Goal: Task Accomplishment & Management: Complete application form

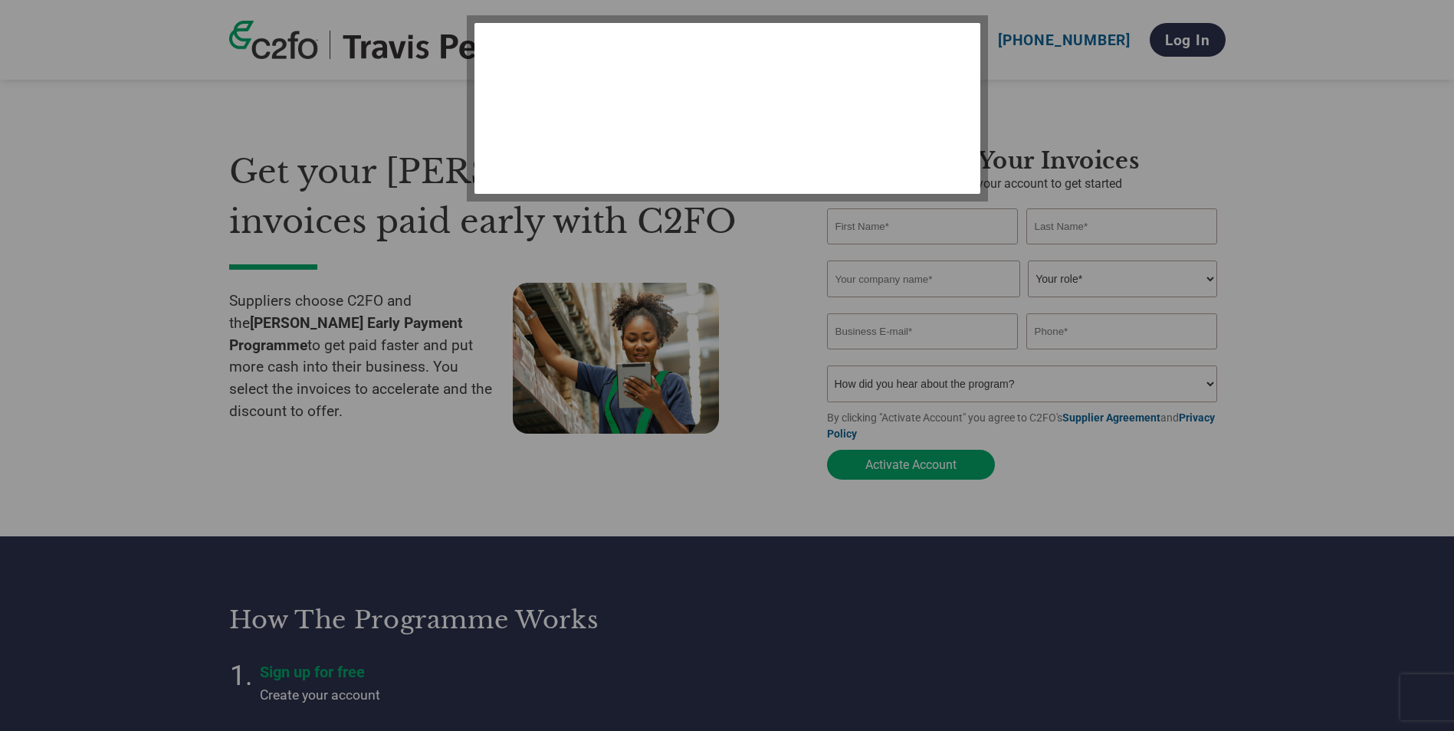
select select "en-[GEOGRAPHIC_DATA]"
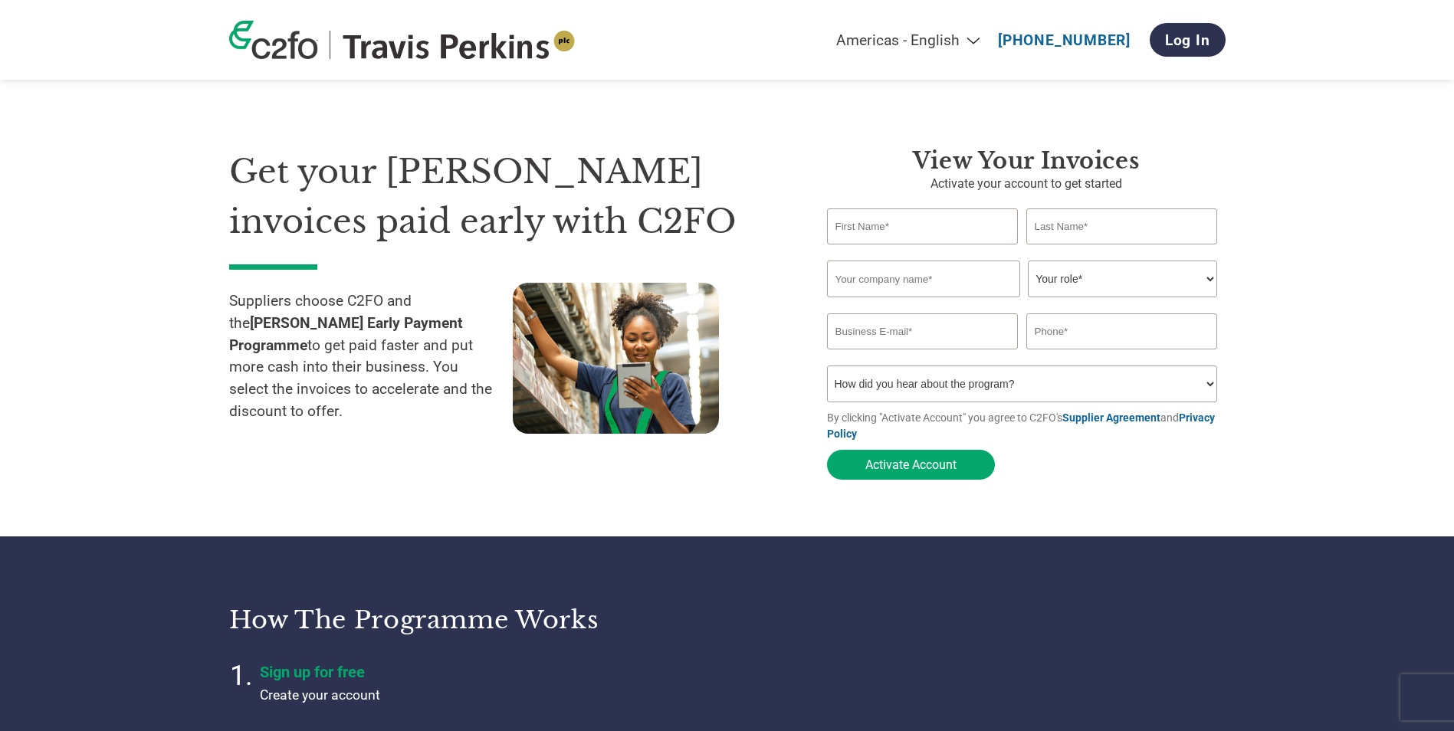
click at [957, 220] on input "text" at bounding box center [923, 226] width 192 height 36
type input "[PERSON_NAME]"
type input "London Stone Paving Ltd"
type input "[PERSON_NAME][EMAIL_ADDRESS][DOMAIN_NAME]"
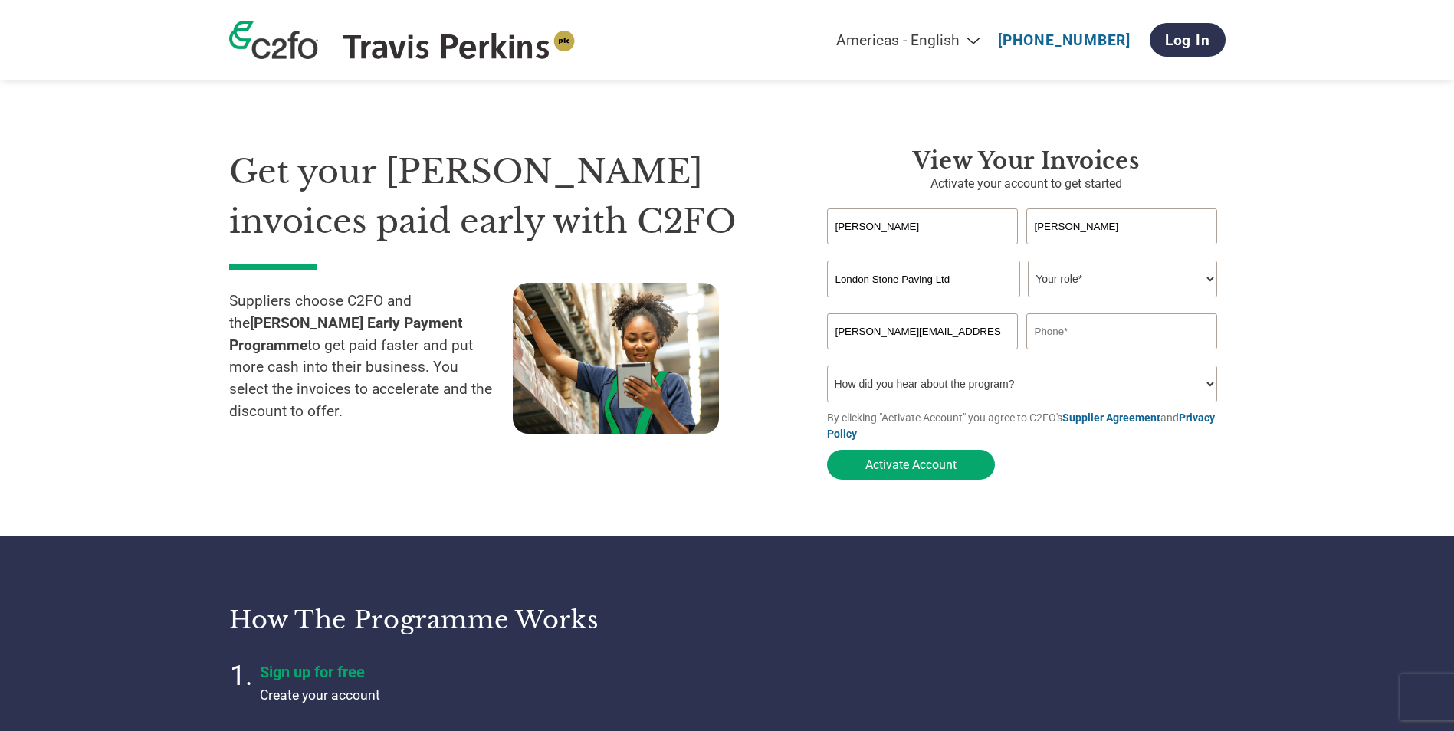
type input "01753212965"
click at [1210, 284] on select "Your role* CFO Controller Credit Manager Finance Director Treasurer CEO Preside…" at bounding box center [1122, 279] width 189 height 37
select select "ACCOUNTING"
click at [1028, 262] on select "Your role* CFO Controller Credit Manager Finance Director Treasurer CEO Preside…" at bounding box center [1122, 279] width 189 height 37
drag, startPoint x: 965, startPoint y: 333, endPoint x: 826, endPoint y: 341, distance: 139.8
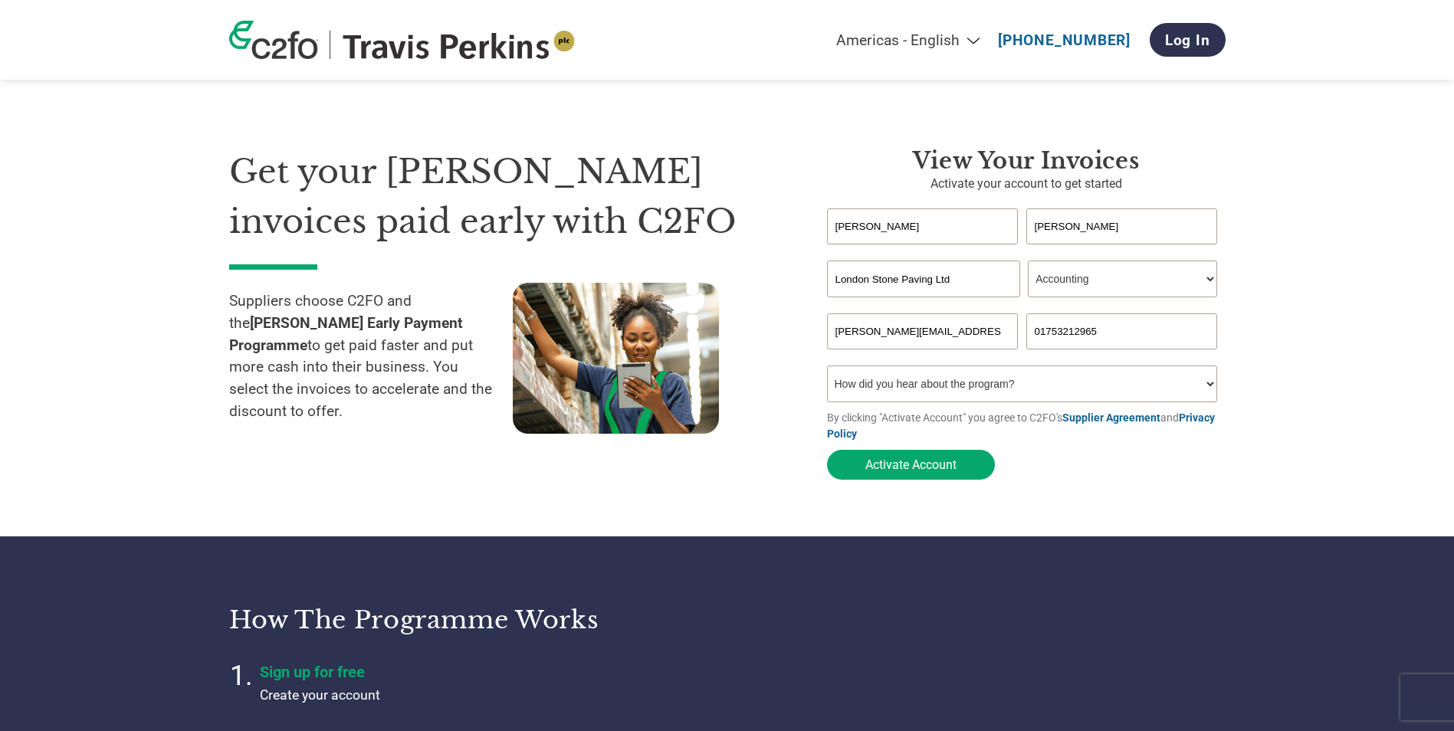
click at [826, 341] on div "View your invoices Activate your account to get started [PERSON_NAME] first nam…" at bounding box center [1015, 317] width 422 height 340
type input "C"
type input "[EMAIL_ADDRESS][DOMAIN_NAME]"
click at [1203, 385] on select "How did you hear about the program? Received a letter Email Social Media Online…" at bounding box center [1022, 384] width 391 height 37
select select "Email"
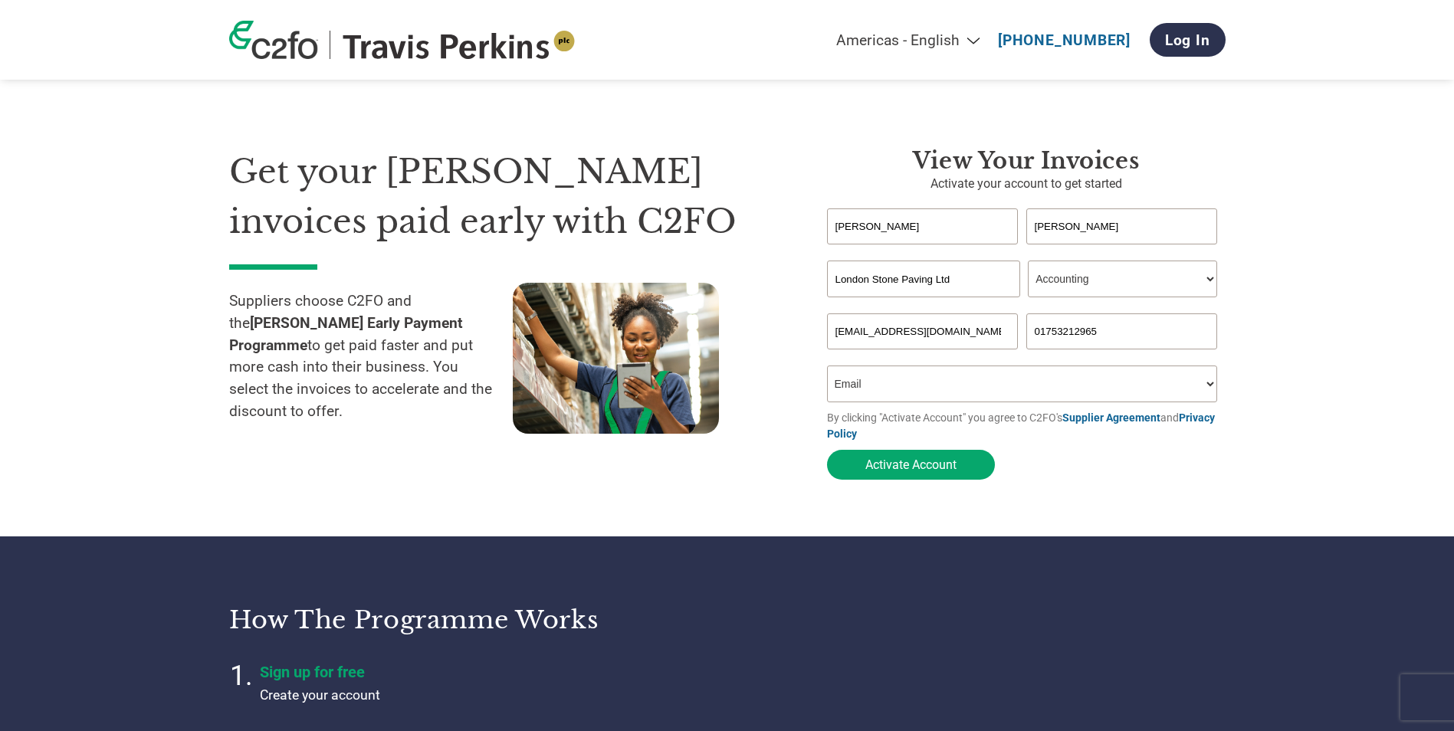
click at [827, 370] on select "How did you hear about the program? Received a letter Email Social Media Online…" at bounding box center [1022, 384] width 391 height 37
click at [929, 474] on button "Activate Account" at bounding box center [911, 465] width 168 height 30
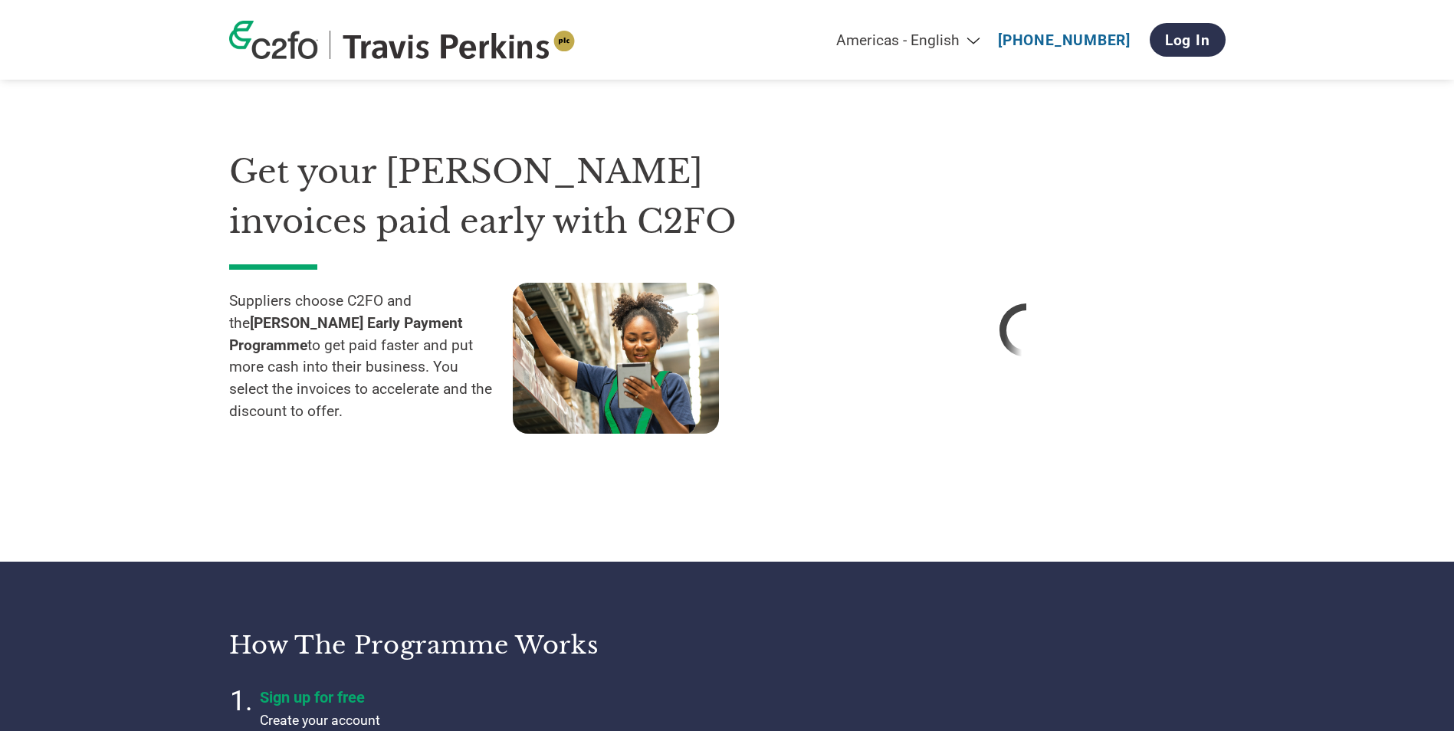
select select "en-[GEOGRAPHIC_DATA]"
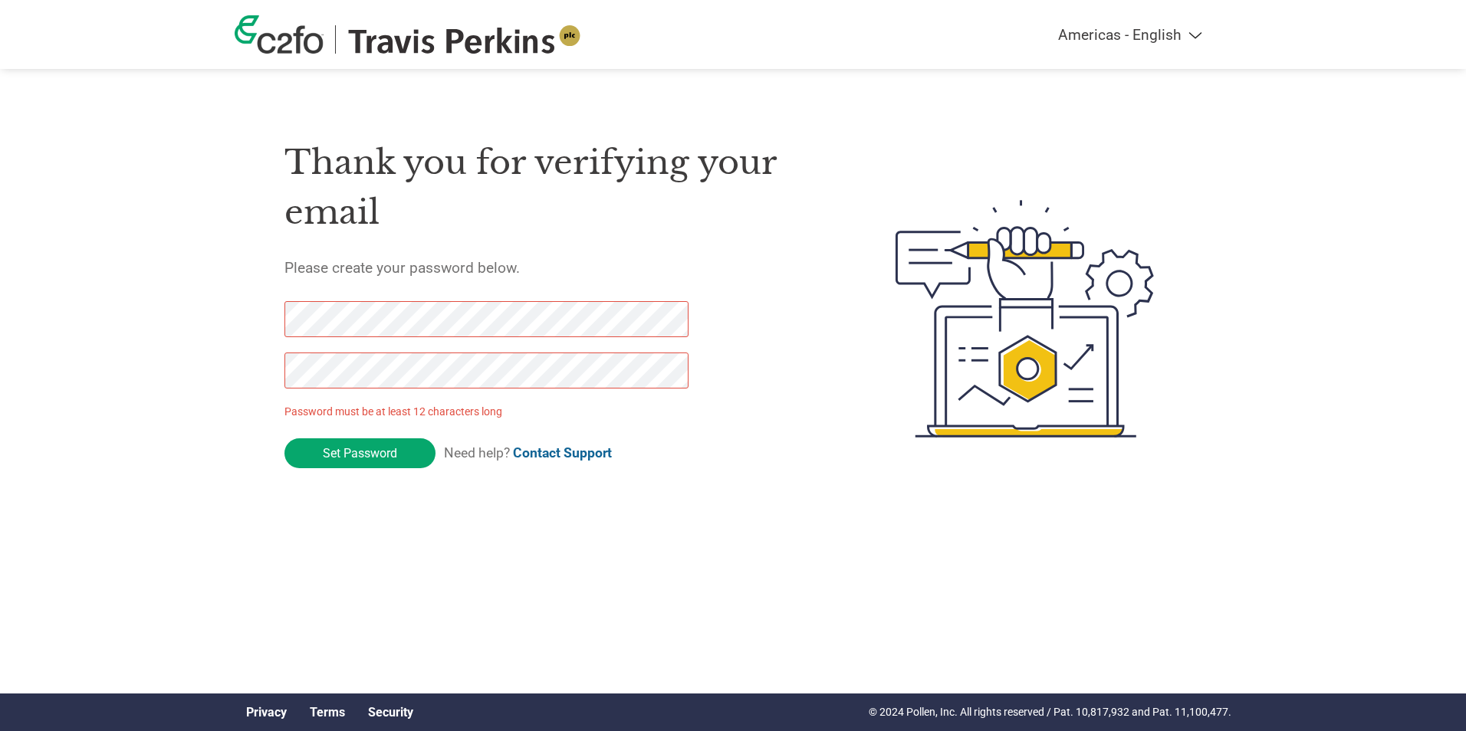
drag, startPoint x: 383, startPoint y: 458, endPoint x: 208, endPoint y: 380, distance: 192.2
click at [208, 380] on div "Americas - English Américas - Español Américas - Português Amériques - Français…" at bounding box center [733, 257] width 1466 height 515
click at [792, 451] on div "Thank you for verifying your email Please create your password below. Password …" at bounding box center [553, 319] width 538 height 406
click at [181, 323] on div "Americas - English Américas - Español Américas - Português Amériques - Français…" at bounding box center [733, 257] width 1466 height 515
click at [231, 373] on div "Americas - English Américas - Español Américas - Português Amériques - Français…" at bounding box center [733, 257] width 1466 height 515
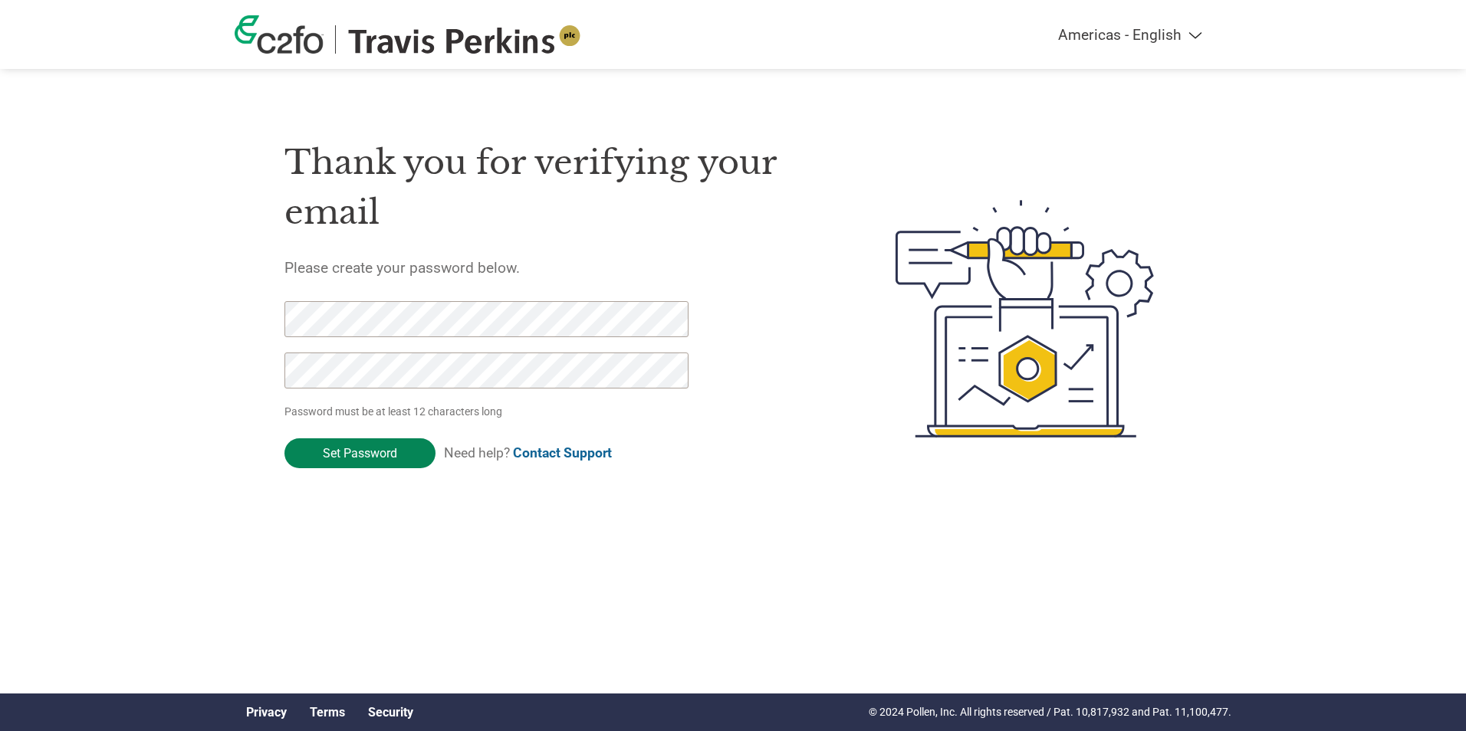
click at [370, 452] on input "Set Password" at bounding box center [359, 453] width 151 height 30
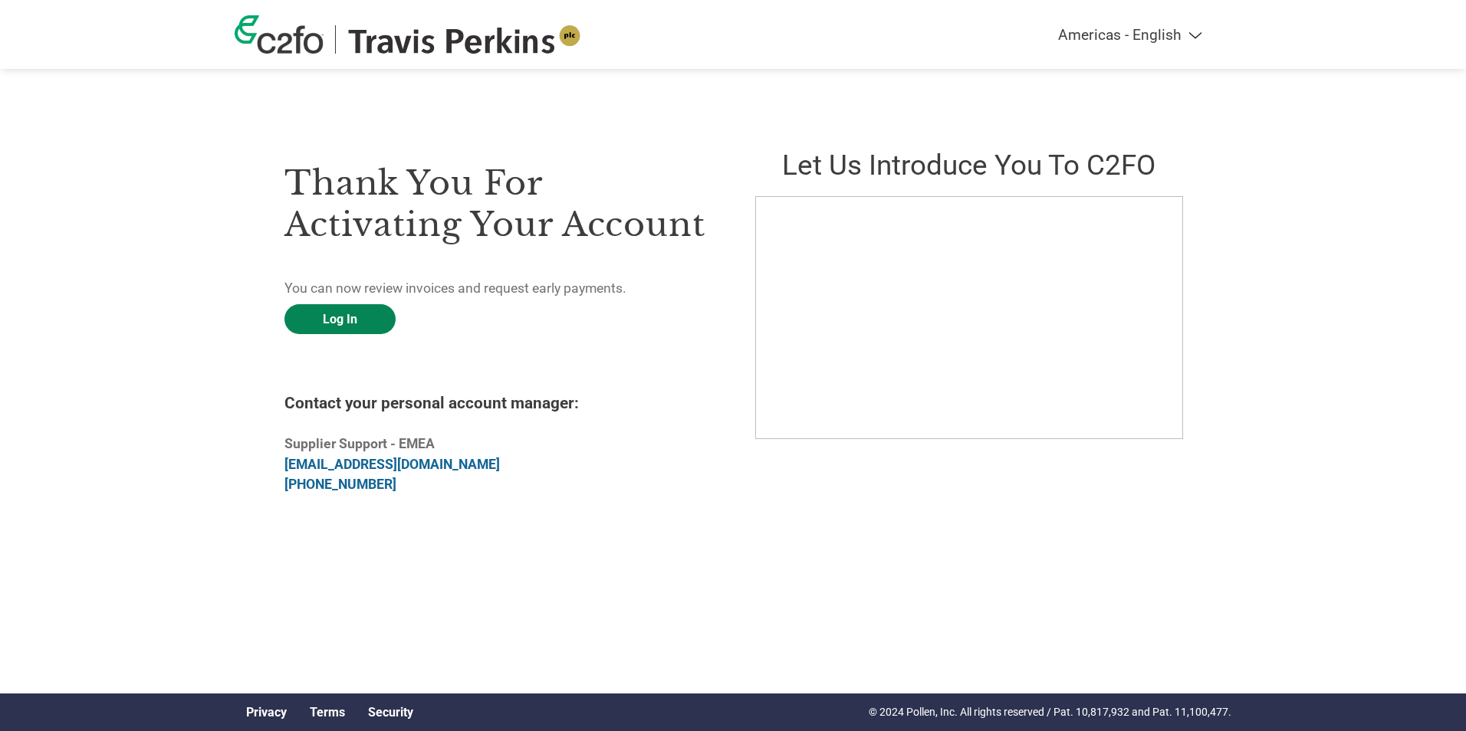
click at [359, 319] on link "Log In" at bounding box center [339, 319] width 111 height 30
